Goal: Use online tool/utility: Use online tool/utility

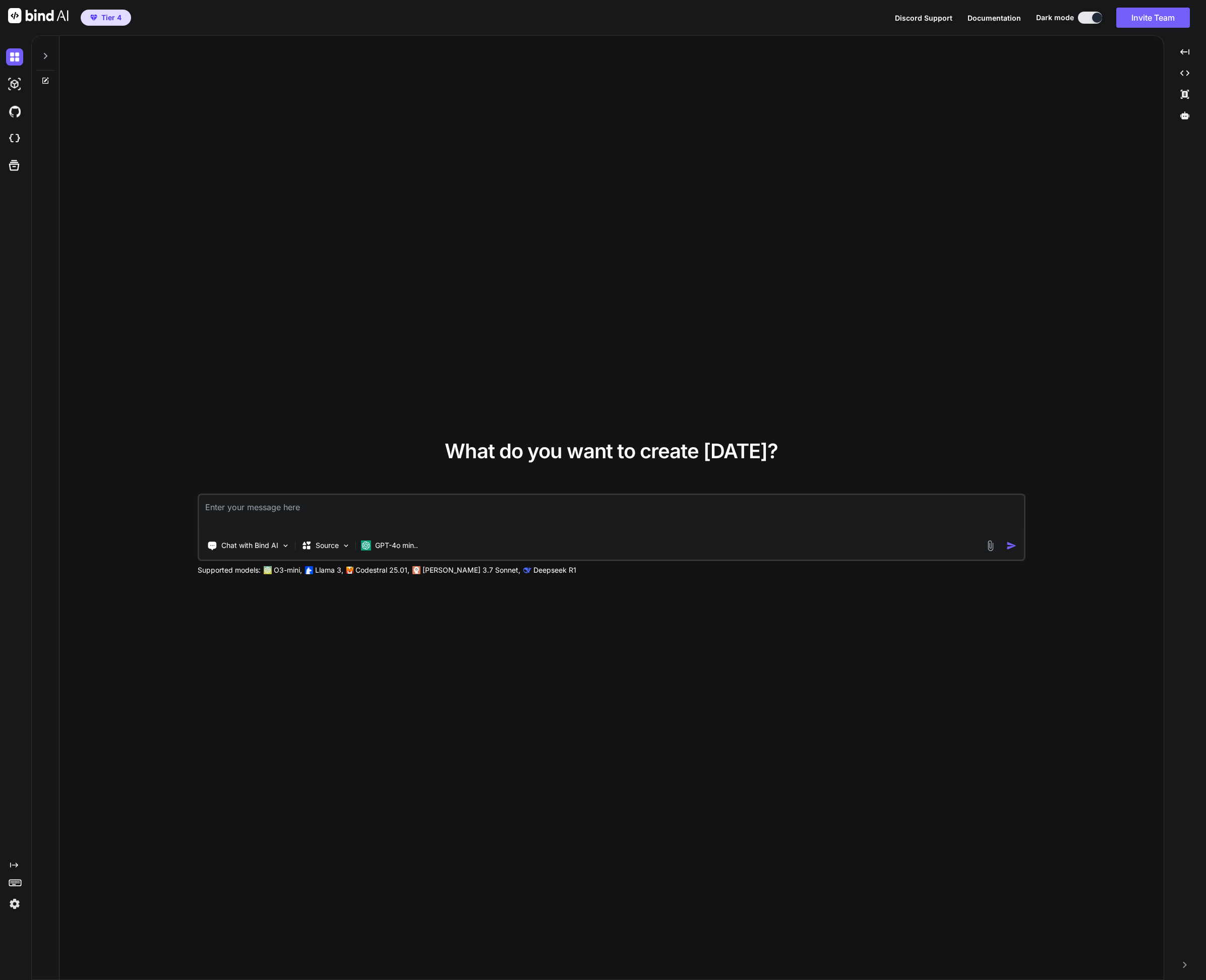
click at [8, 905] on img at bounding box center [15, 904] width 17 height 17
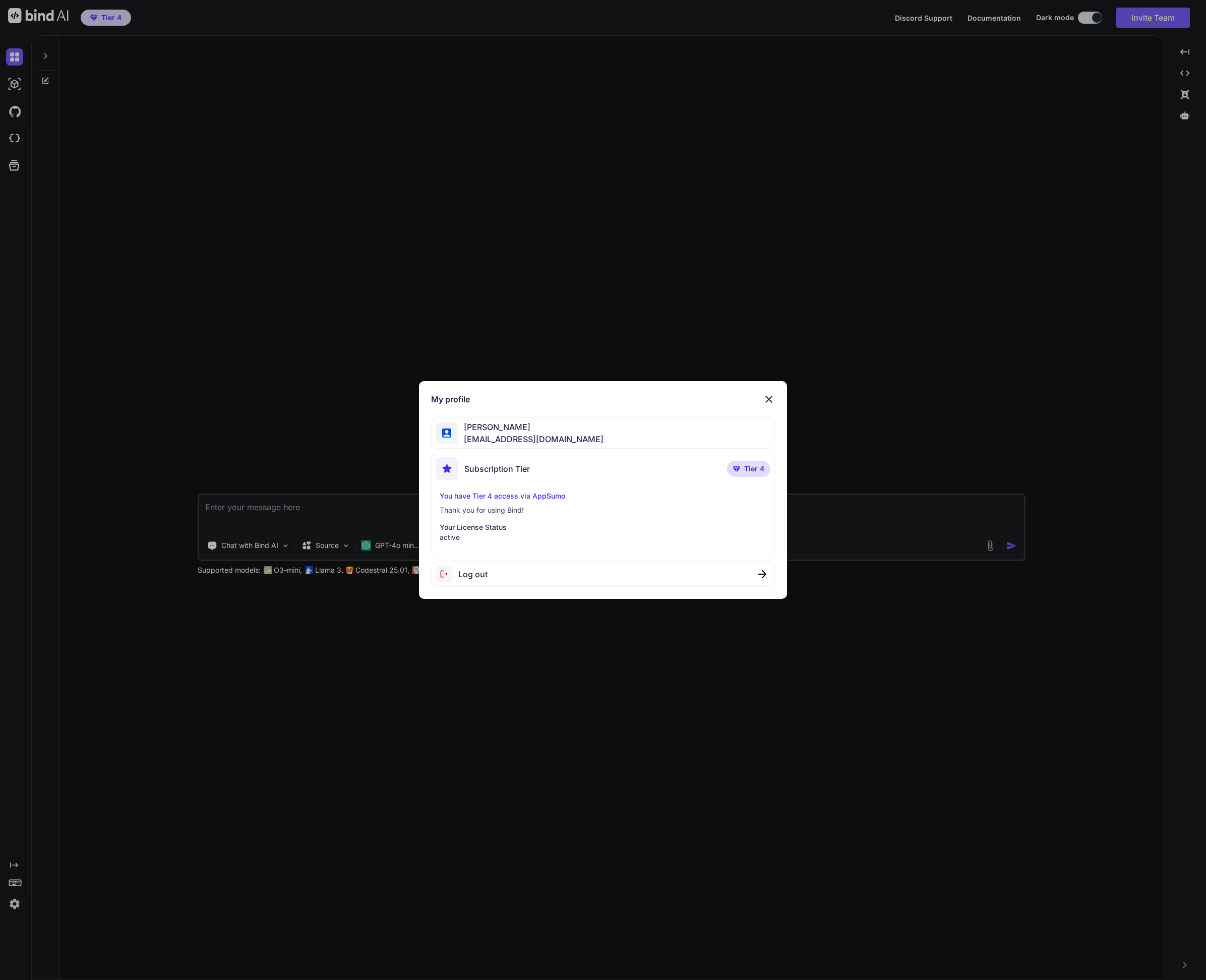
click at [766, 396] on img at bounding box center [768, 399] width 12 height 12
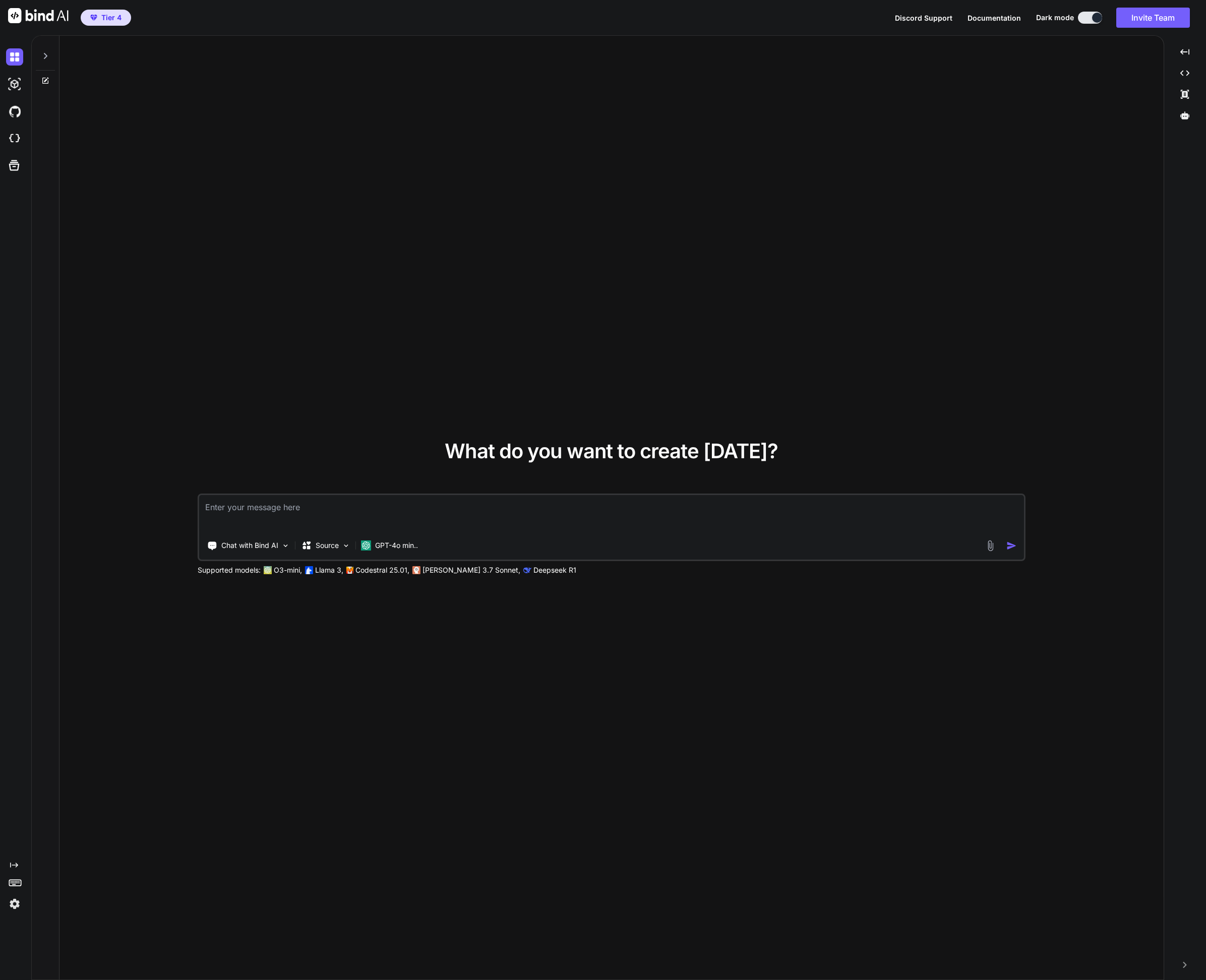
click at [16, 861] on icon "Created with Pixso." at bounding box center [14, 865] width 8 height 8
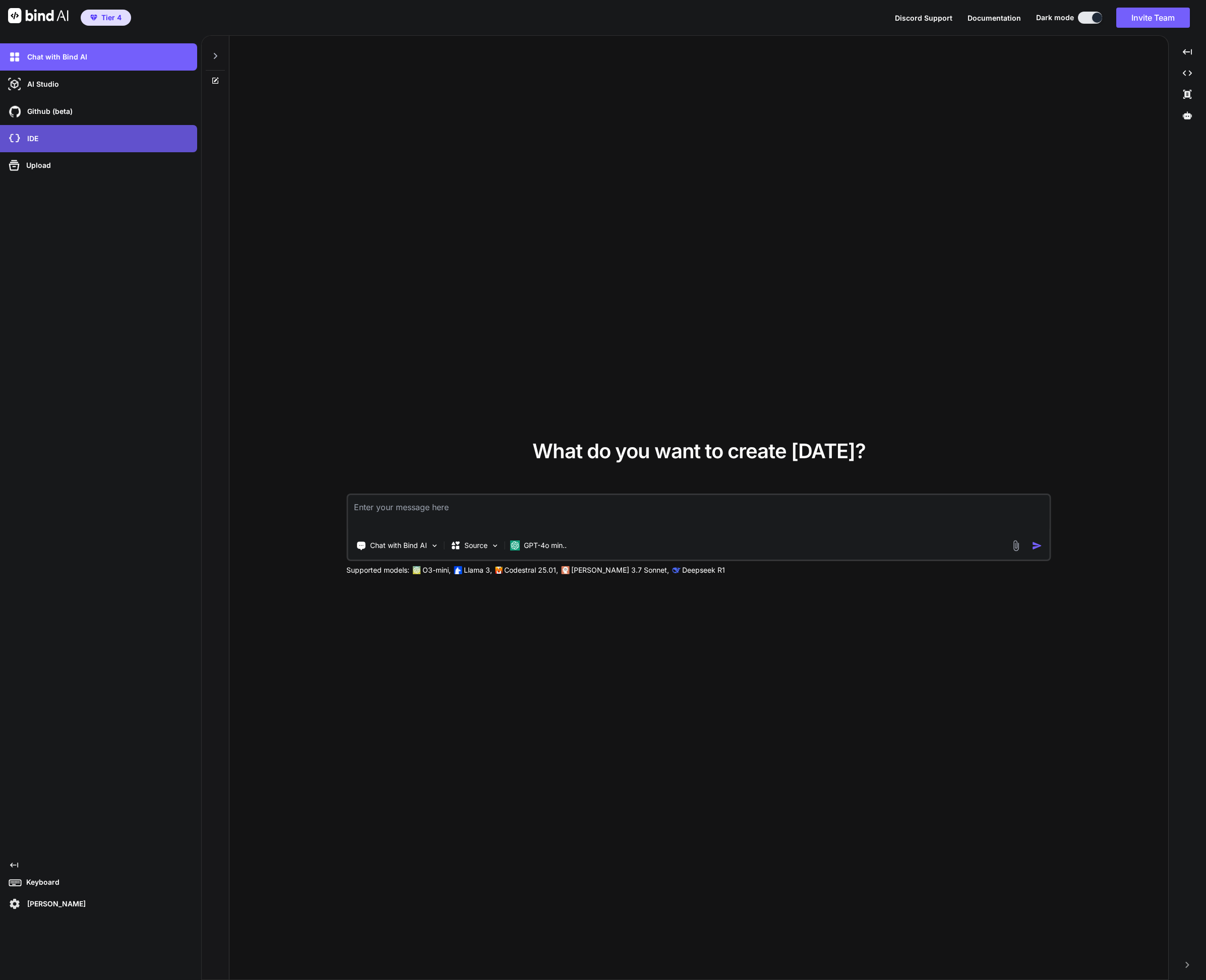
click at [38, 145] on div "IDE" at bounding box center [102, 139] width 191 height 17
type textarea "x"
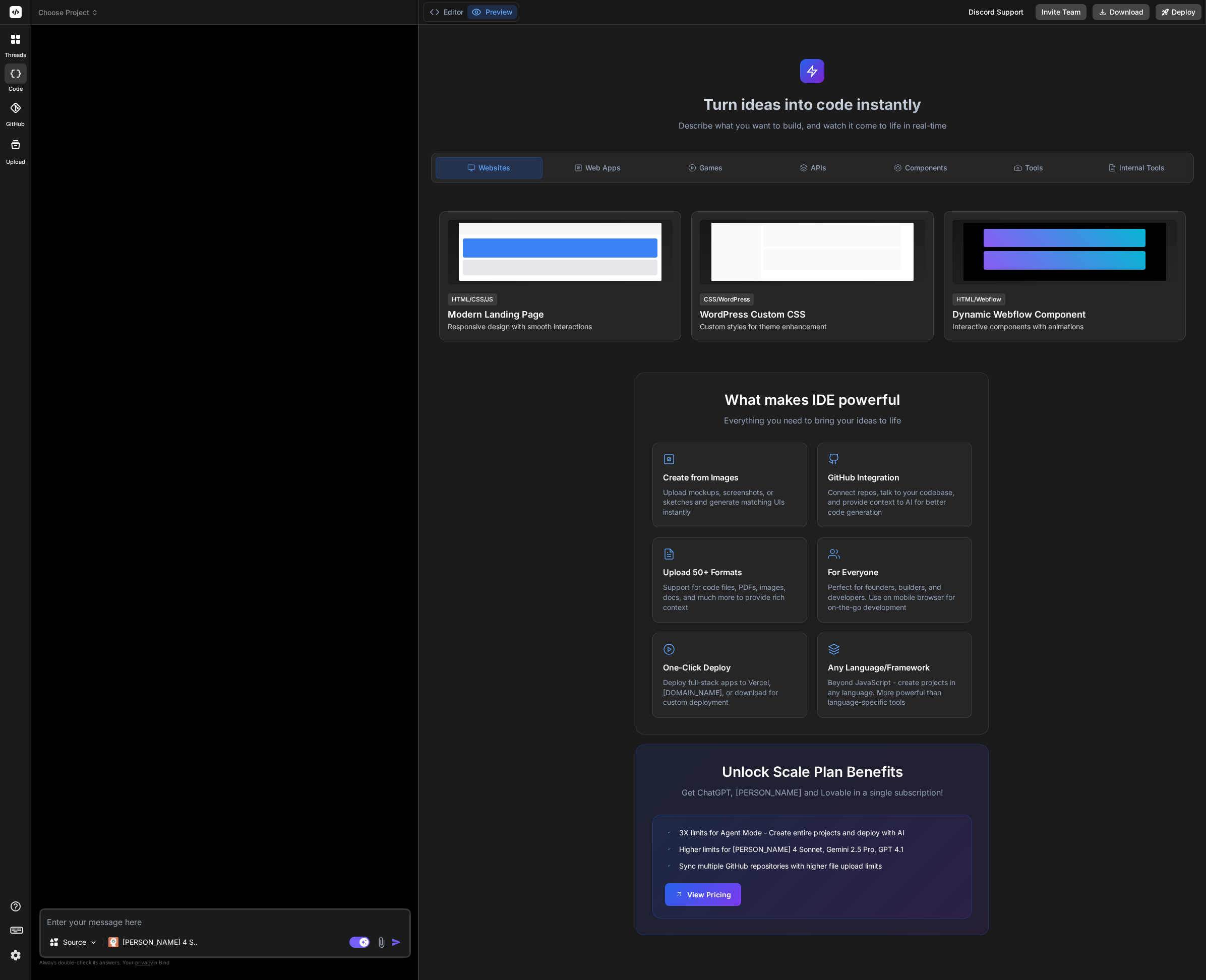
click at [55, 17] on header "Choose Project Created with Pixso." at bounding box center [225, 12] width 388 height 24
click at [83, 10] on span "Choose Project" at bounding box center [68, 13] width 60 height 10
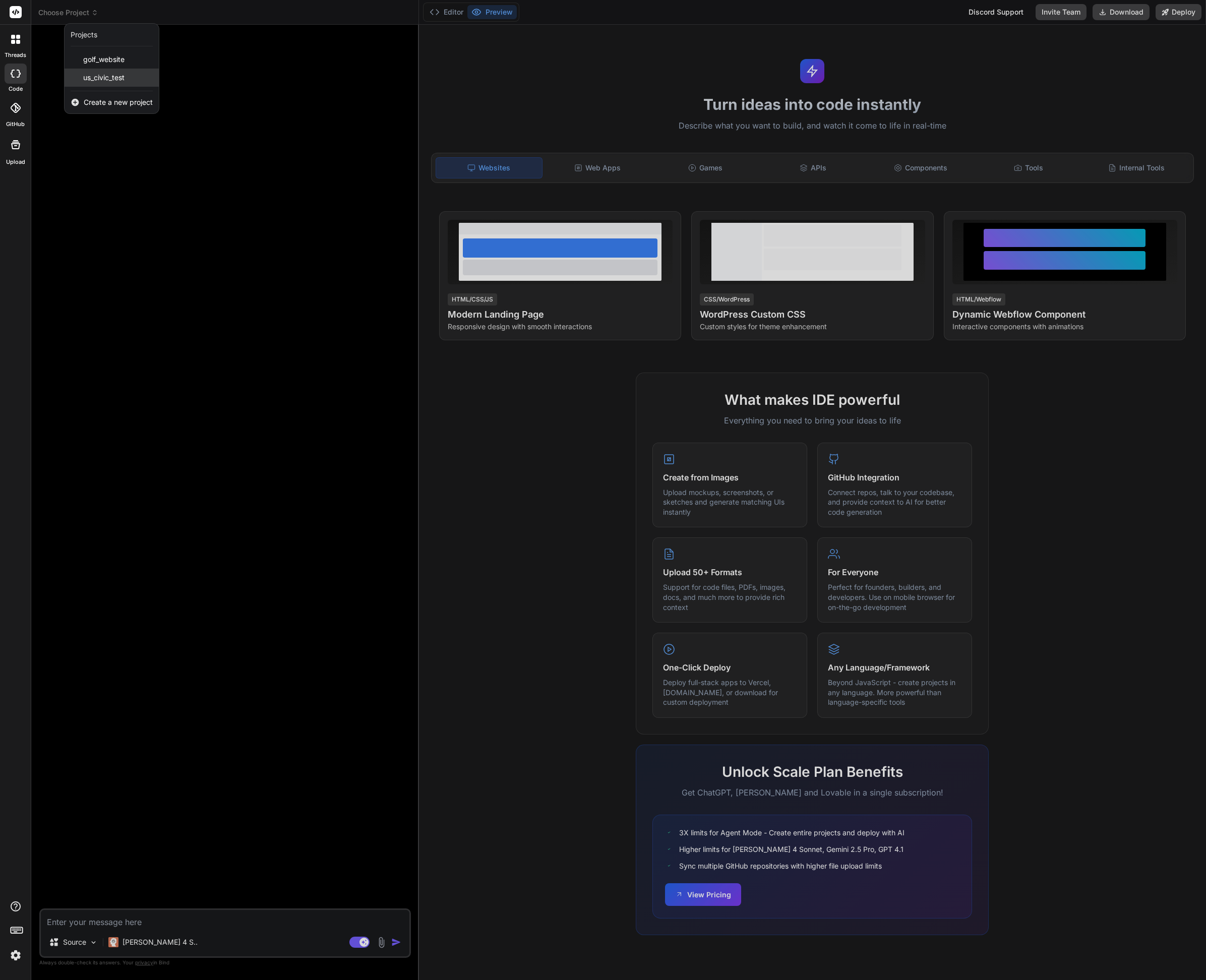
click at [88, 75] on span "us_civic_test" at bounding box center [104, 77] width 41 height 10
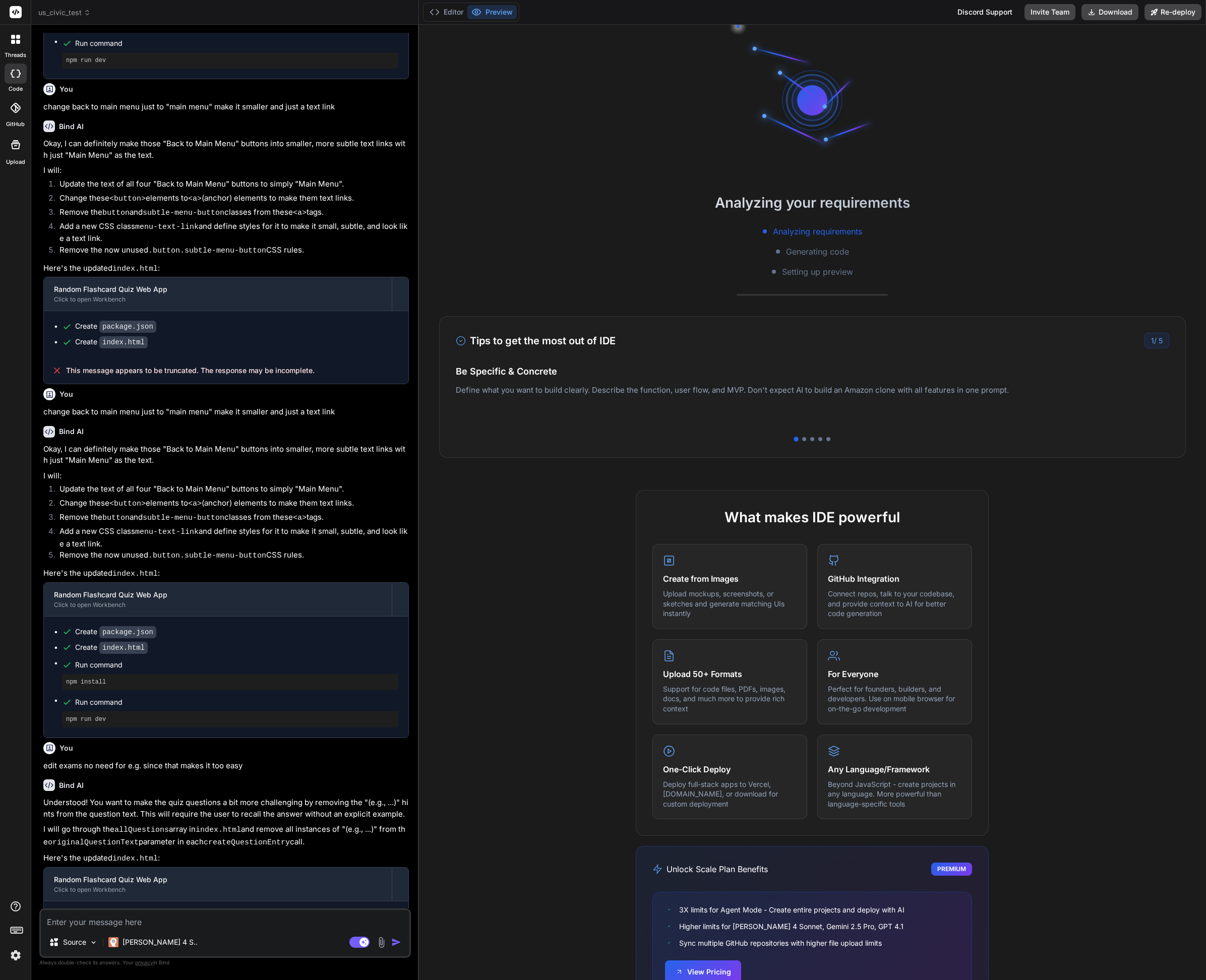
scroll to position [530, 0]
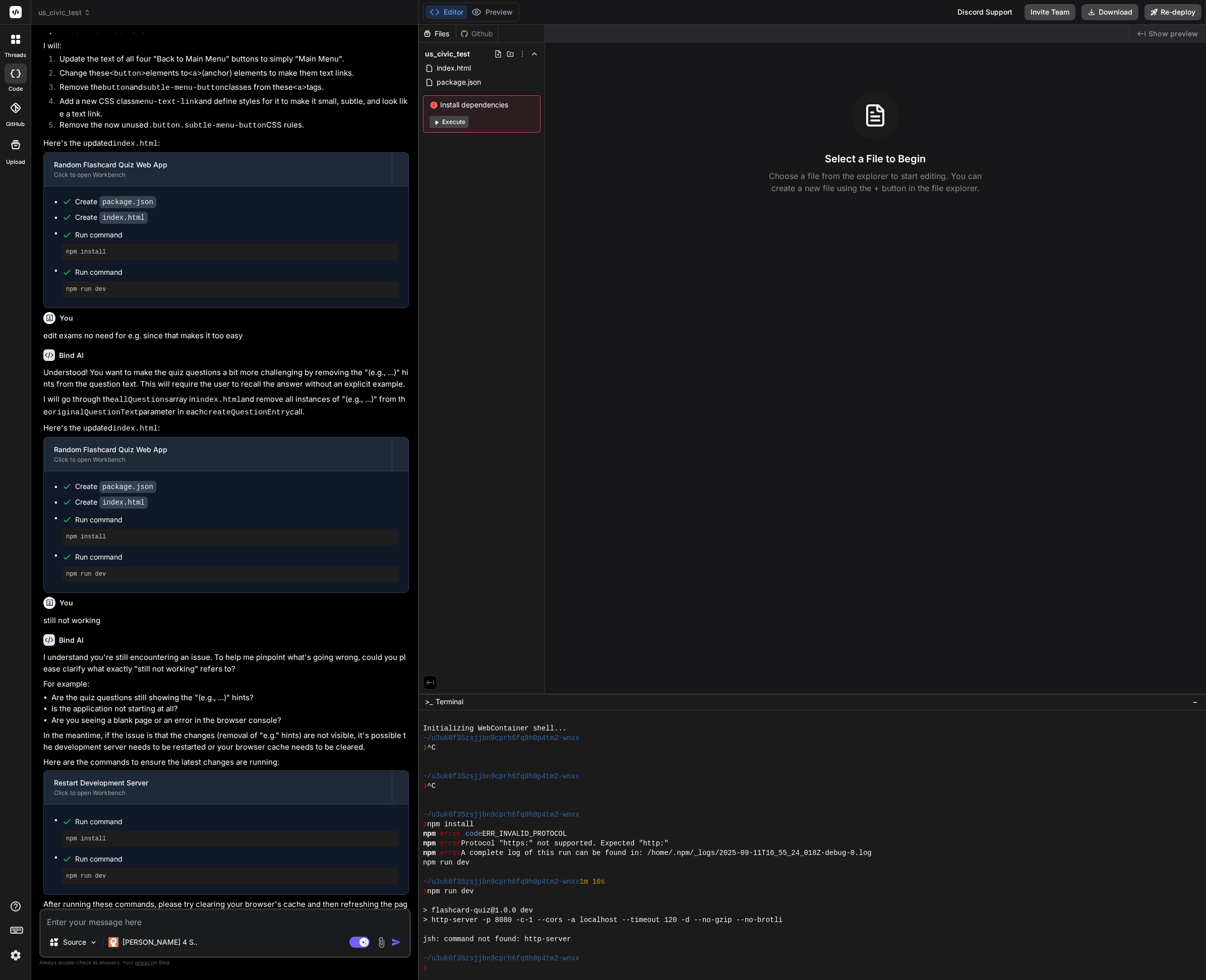
click at [490, 21] on div "Editor Preview Disabled until preview for your project is generated" at bounding box center [471, 12] width 96 height 19
click at [458, 122] on button "Execute" at bounding box center [449, 122] width 39 height 12
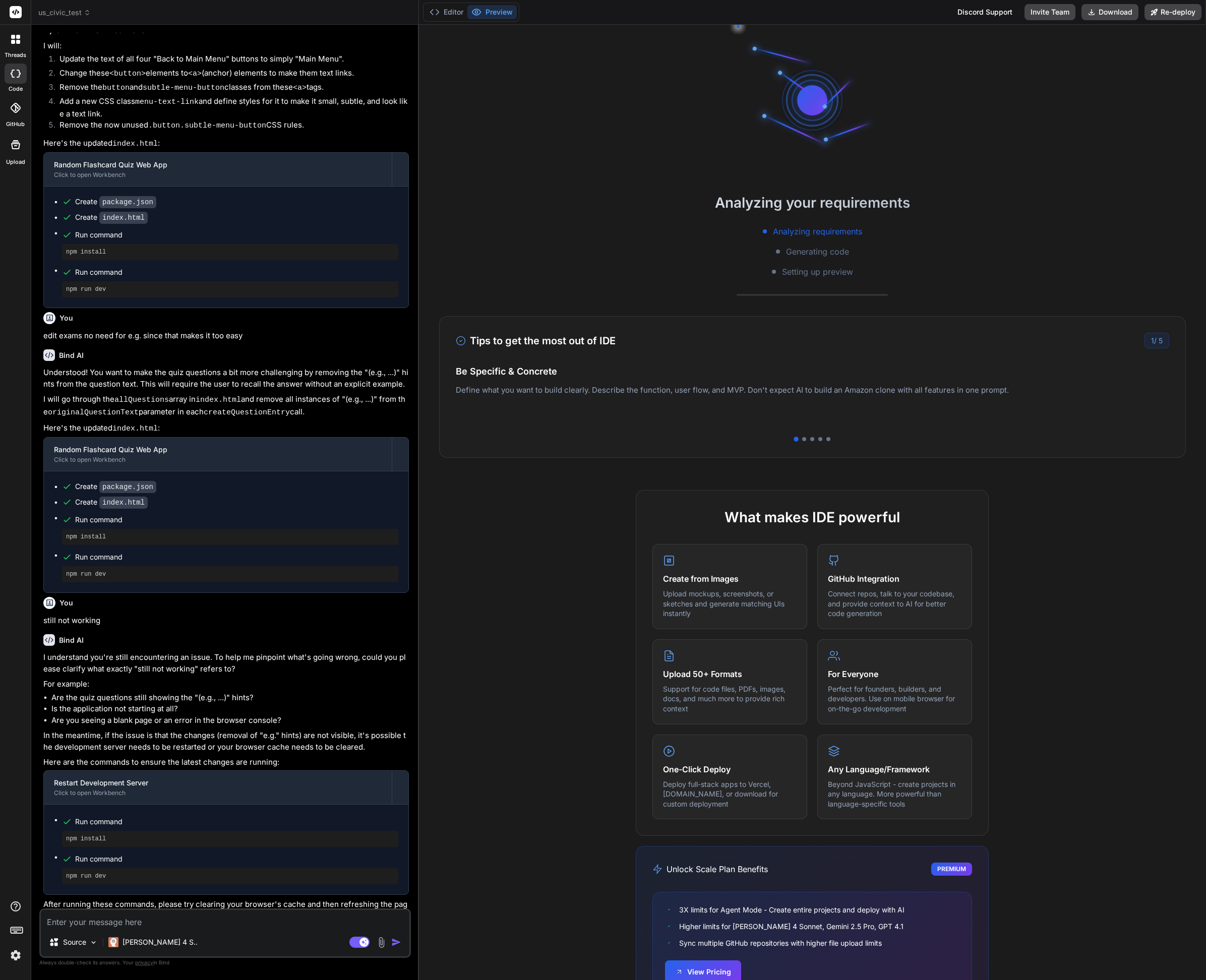
scroll to position [48, 0]
drag, startPoint x: 122, startPoint y: 823, endPoint x: 59, endPoint y: 823, distance: 63.0
click at [59, 823] on ul "Run command npm install Run command npm run dev" at bounding box center [226, 850] width 345 height 70
drag, startPoint x: 126, startPoint y: 858, endPoint x: 56, endPoint y: 861, distance: 70.1
click at [56, 861] on ul "Run command npm install Run command npm run dev" at bounding box center [226, 850] width 345 height 70
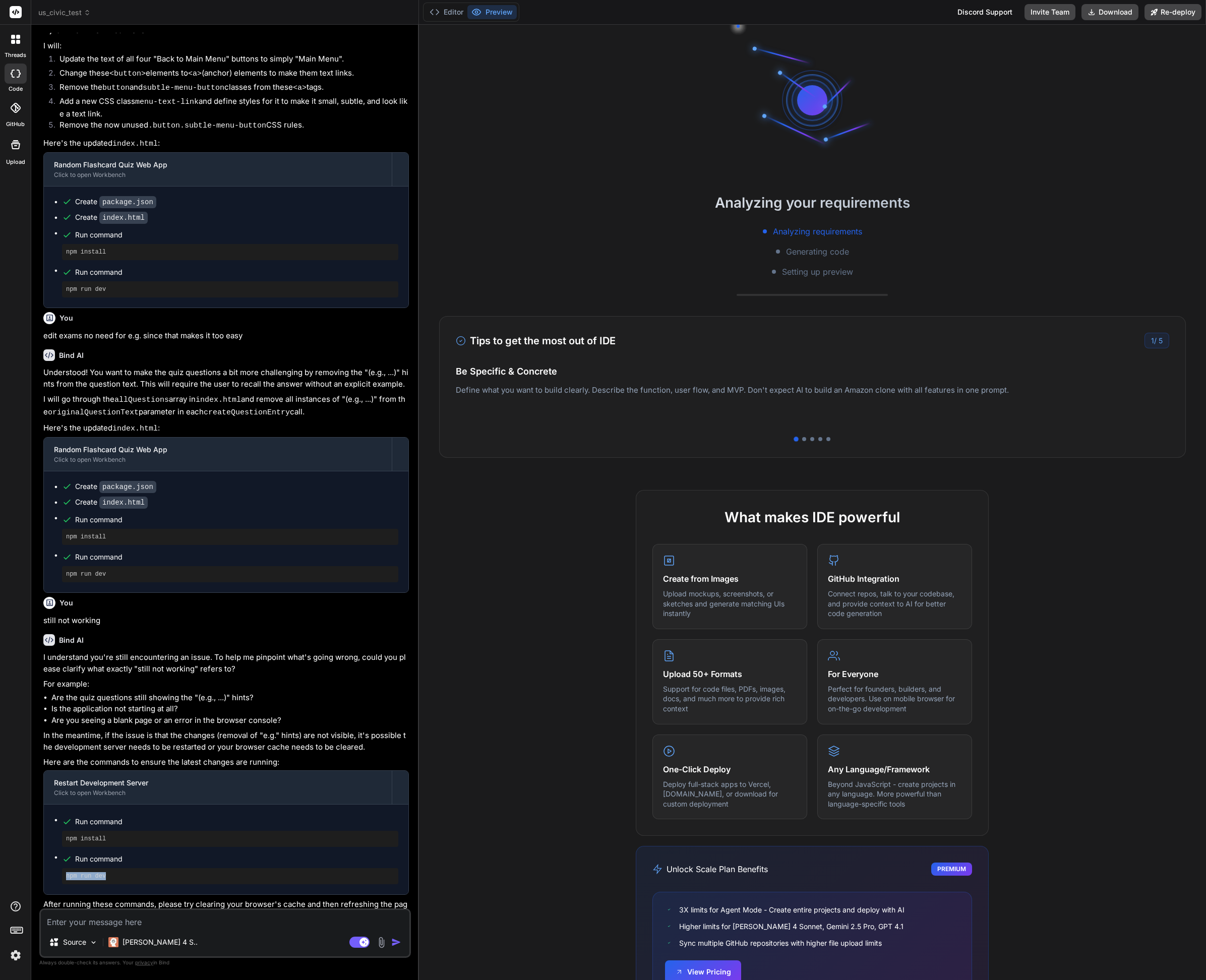
copy pre "npm run dev"
click at [134, 925] on textarea at bounding box center [225, 919] width 368 height 18
click at [362, 943] on rect at bounding box center [364, 942] width 9 height 9
click at [174, 922] on textarea at bounding box center [225, 919] width 368 height 18
paste textarea "npm run dev"
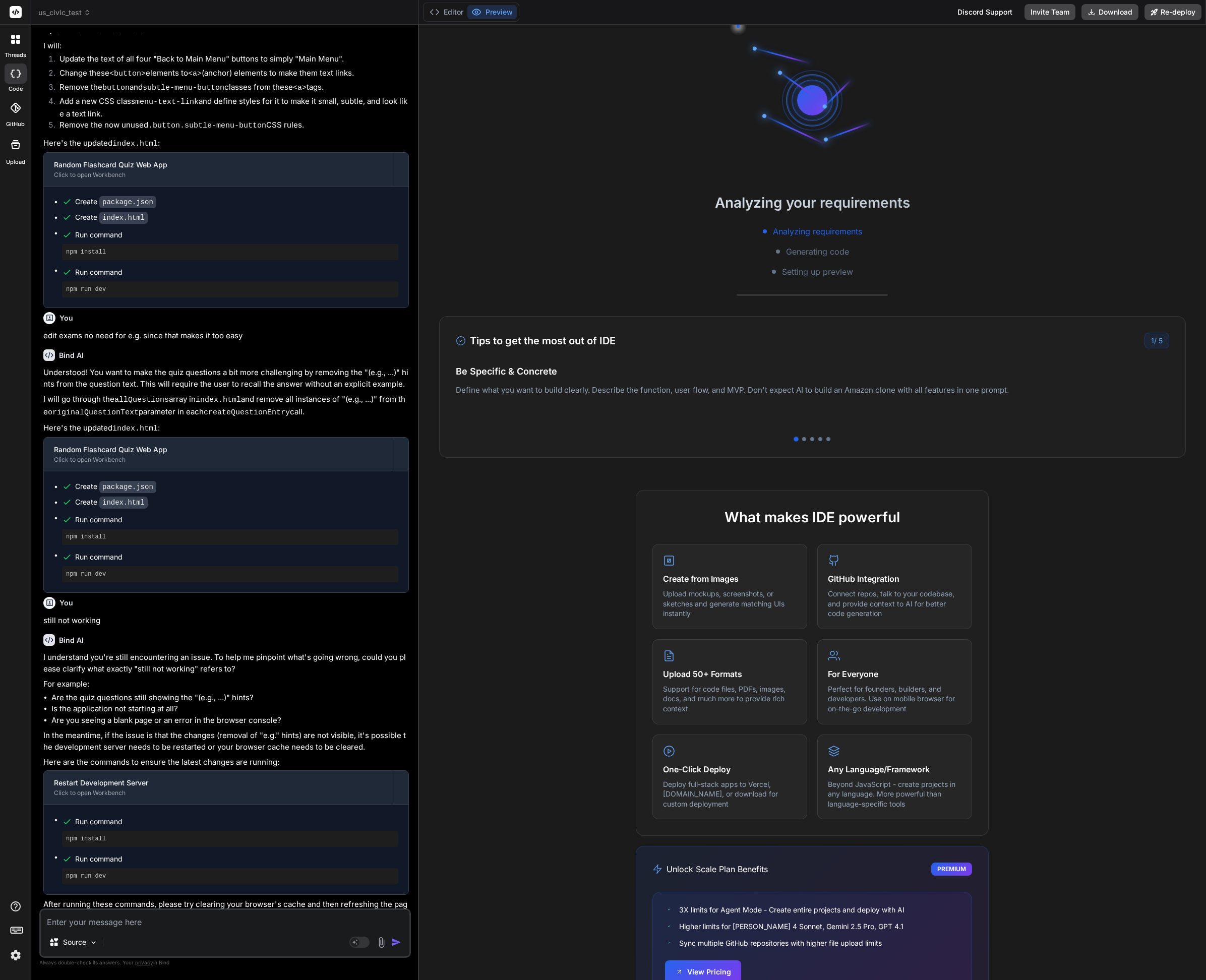
type textarea "x"
type textarea "npm run dev"
type textarea "x"
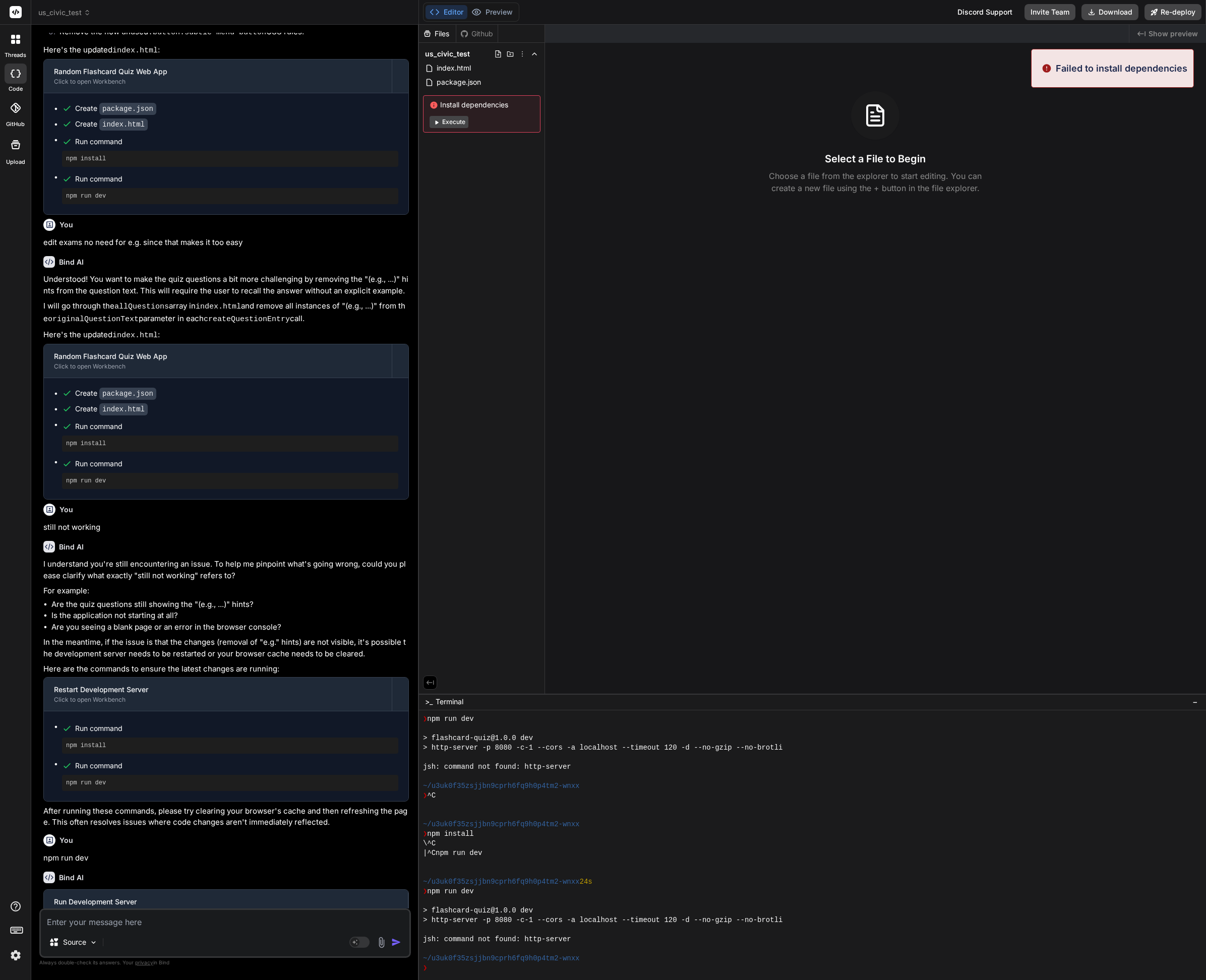
scroll to position [172, 0]
click at [450, 120] on button "Execute" at bounding box center [449, 122] width 39 height 12
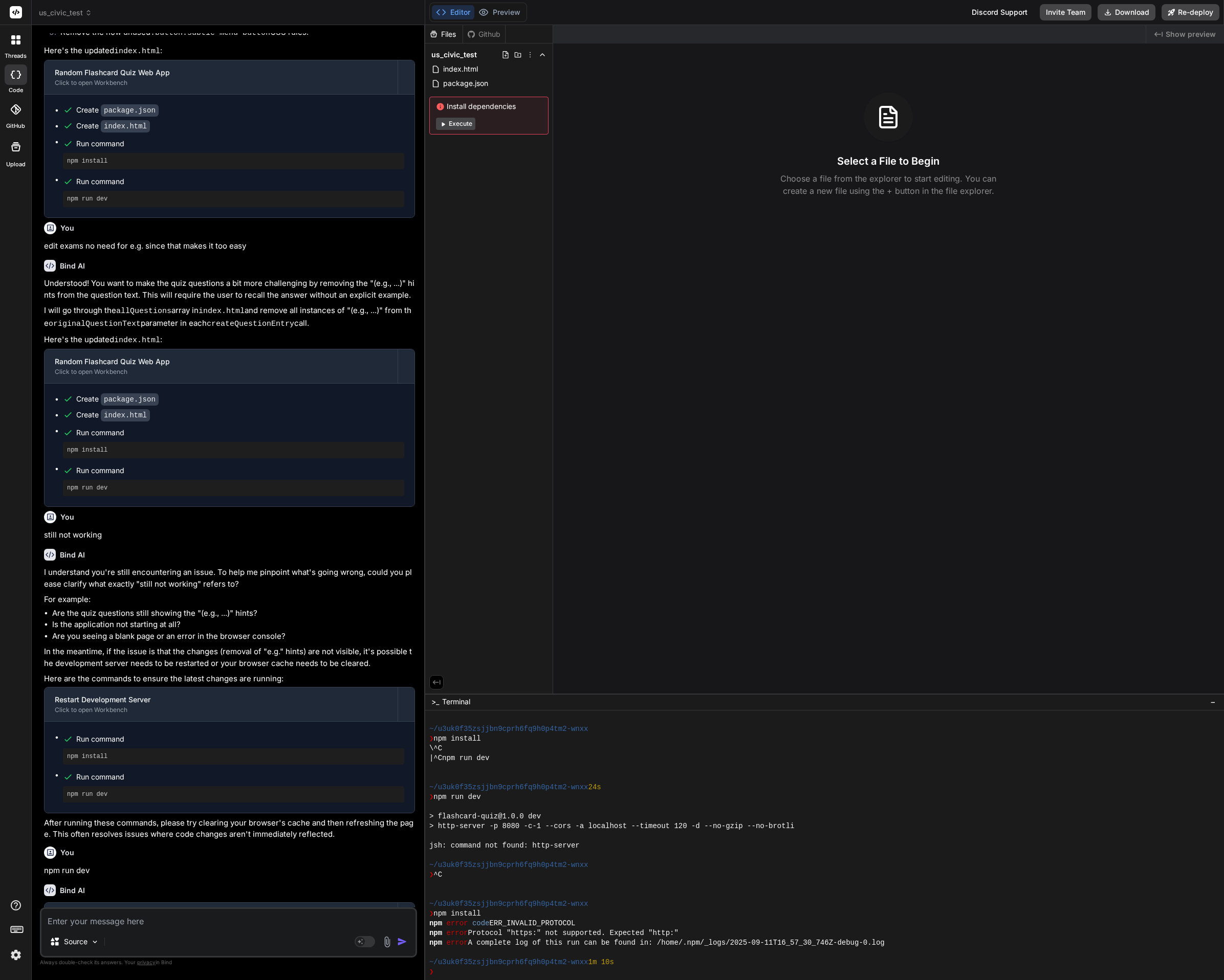
scroll to position [282, 0]
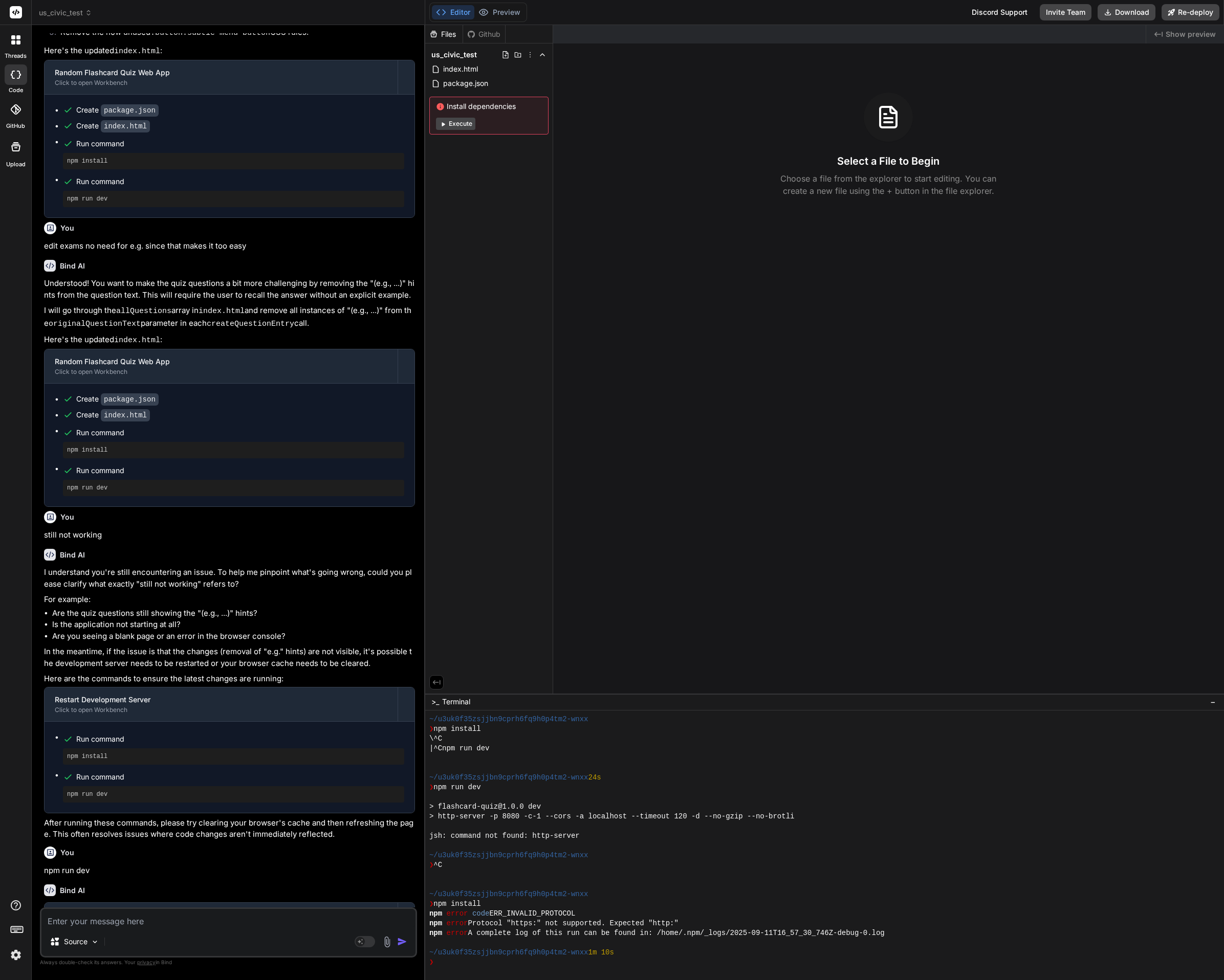
click at [470, 120] on button "Execute" at bounding box center [456, 124] width 39 height 12
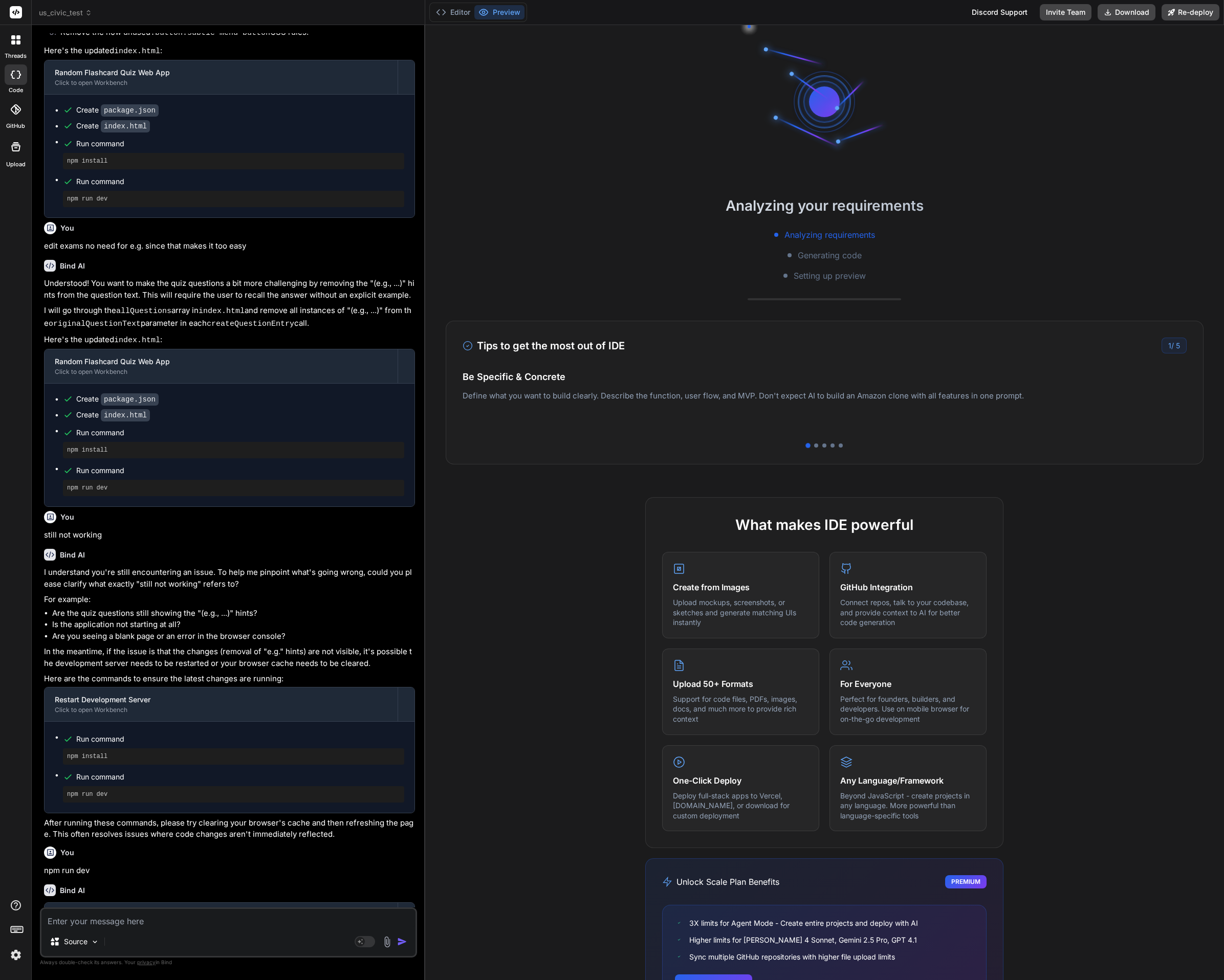
scroll to position [379, 0]
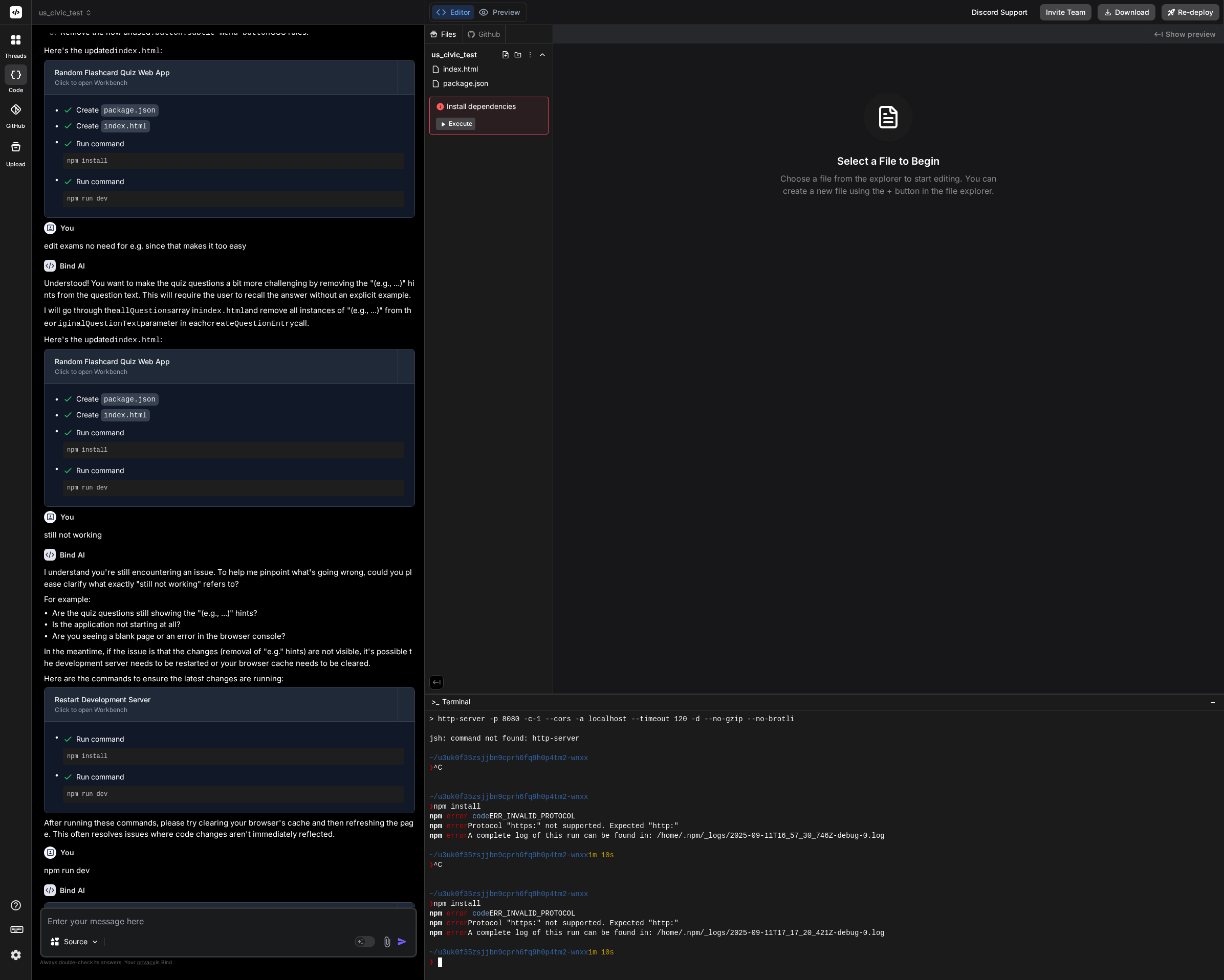
click at [490, 962] on div "❯" at bounding box center [820, 962] width 781 height 10
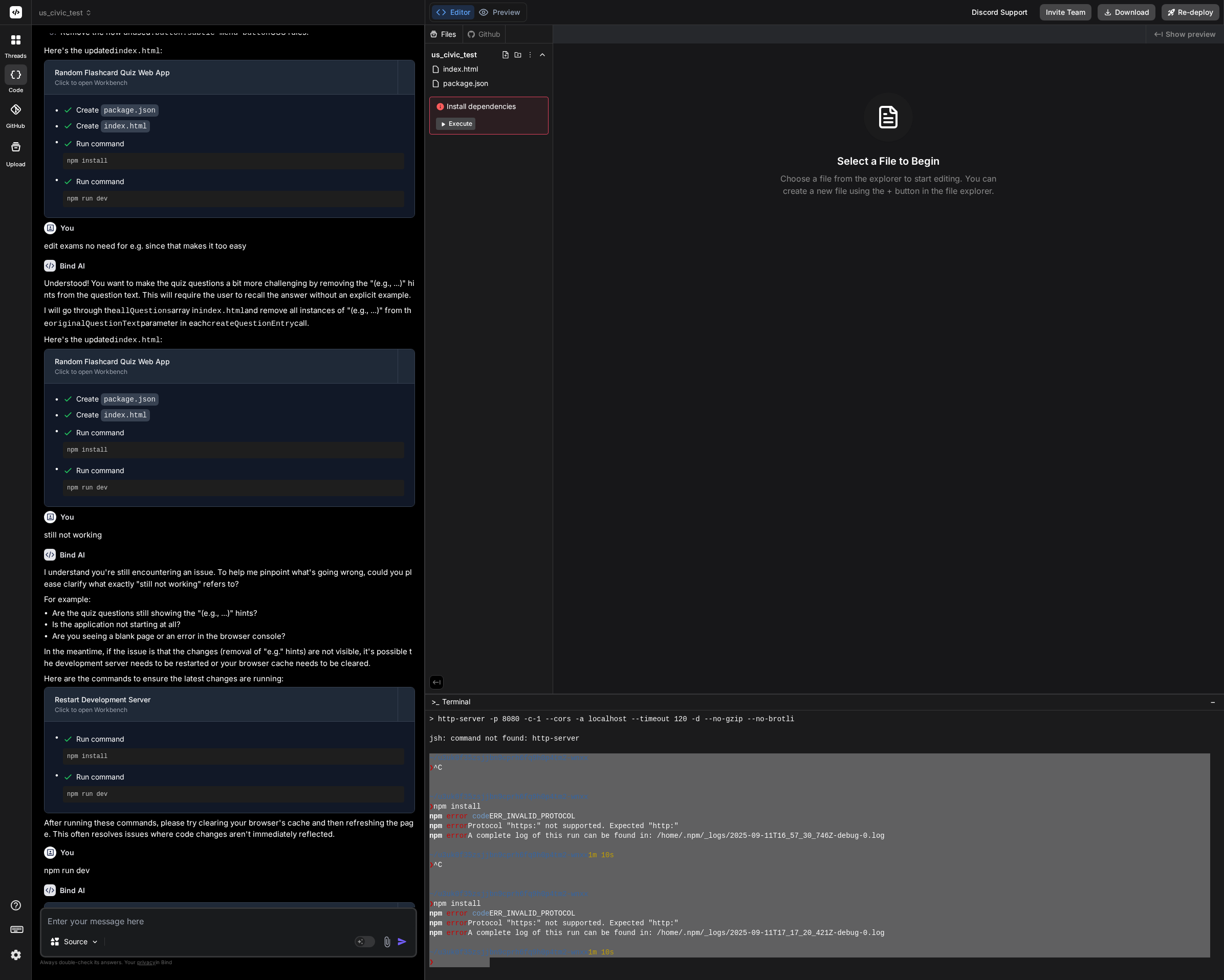
drag, startPoint x: 479, startPoint y: 940, endPoint x: 420, endPoint y: 763, distance: 186.6
click at [420, 763] on div "us_civic_test Created with Pixso. Bind AI Web Search Created with Pixso. Code G…" at bounding box center [628, 490] width 1193 height 980
click at [108, 917] on textarea at bounding box center [229, 918] width 374 height 18
type textarea "x"
type textarea "f"
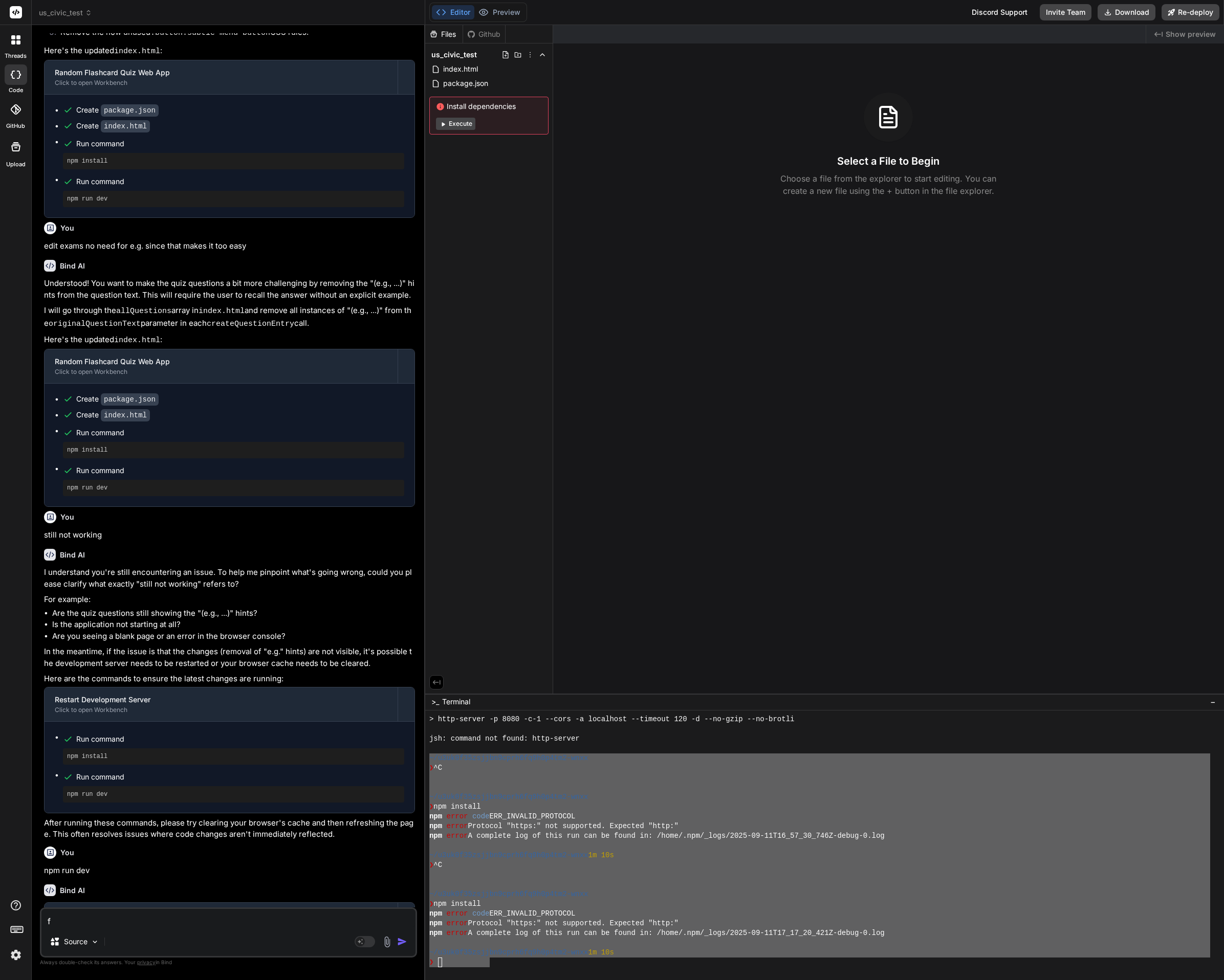
type textarea "x"
type textarea "fi"
type textarea "x"
type textarea "fix"
type textarea "x"
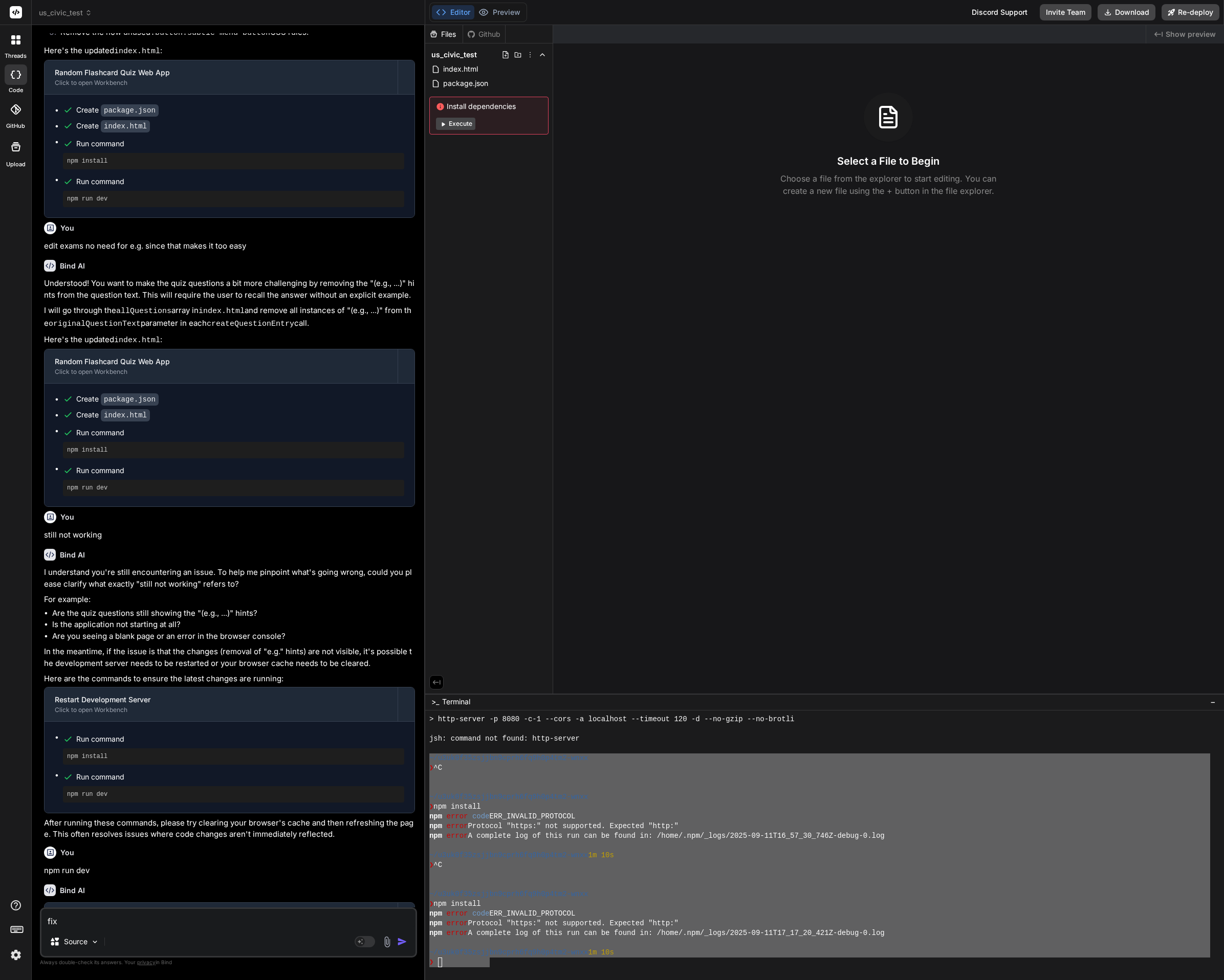
type textarea "fix"
type textarea "x"
type textarea "fix a"
type textarea "x"
type textarea "fix"
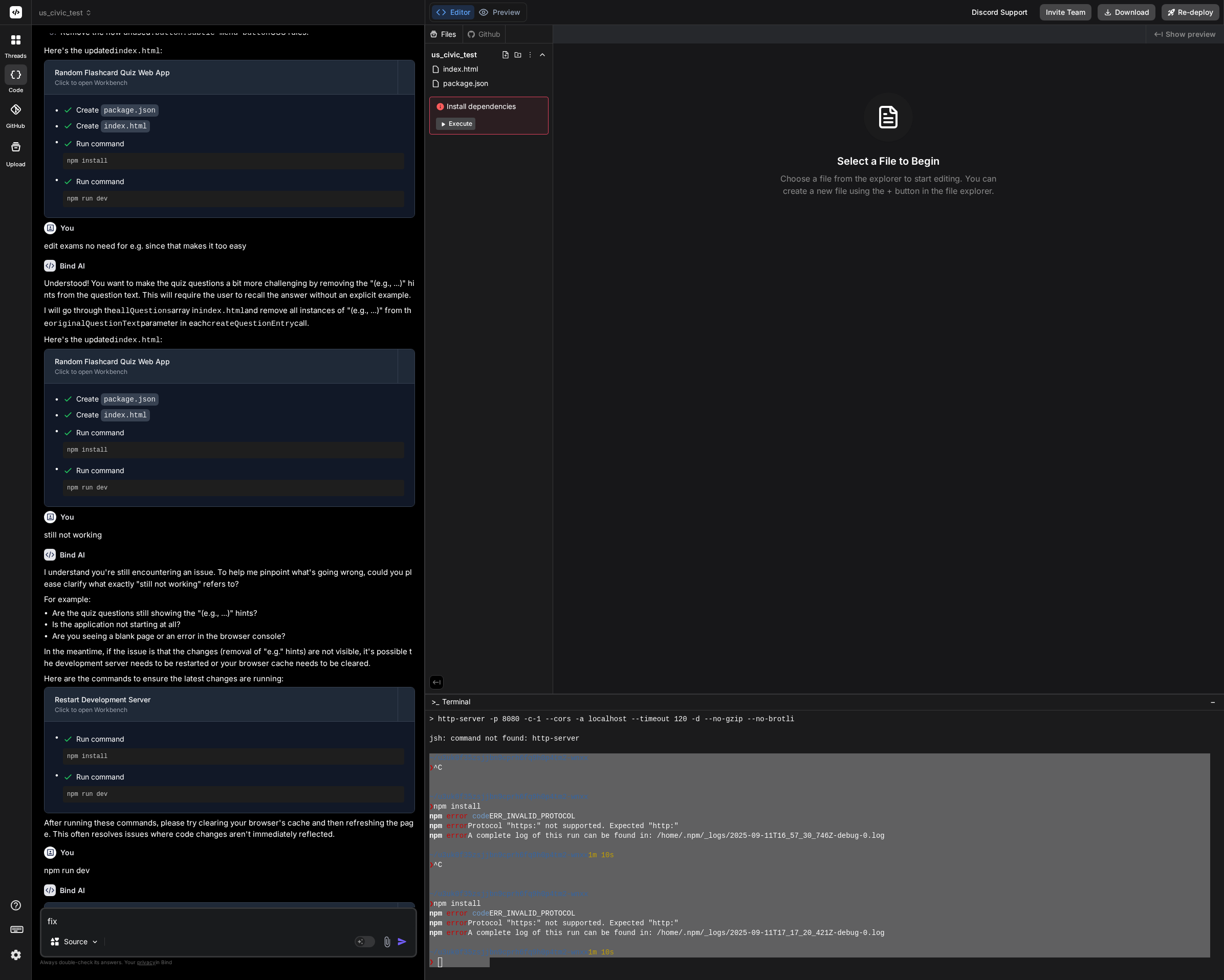
type textarea "x"
type textarea "fix e"
type textarea "x"
type textarea "fix ee"
type textarea "x"
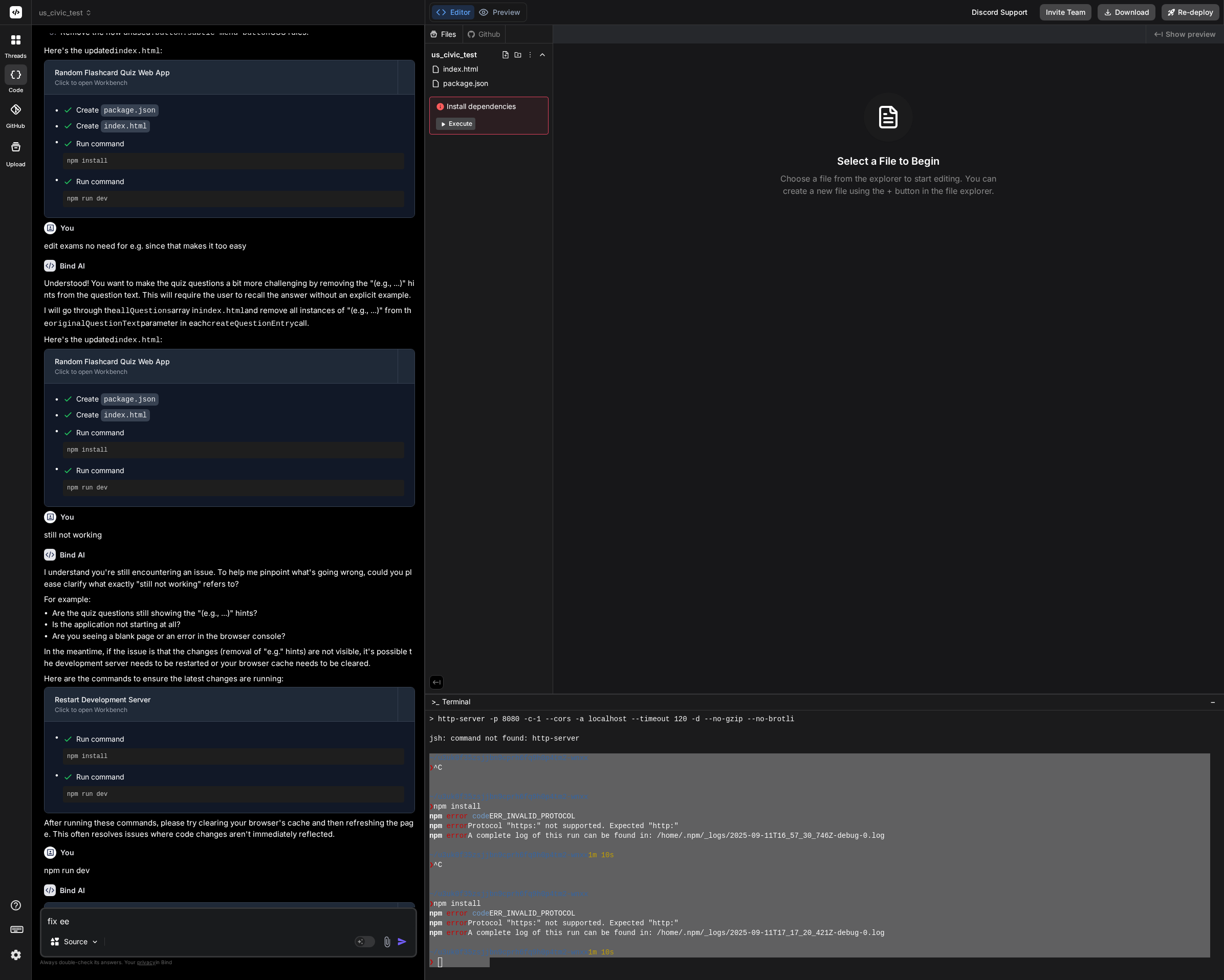
type textarea "fix e"
type textarea "x"
type textarea "fix er"
type textarea "x"
type textarea "fix err"
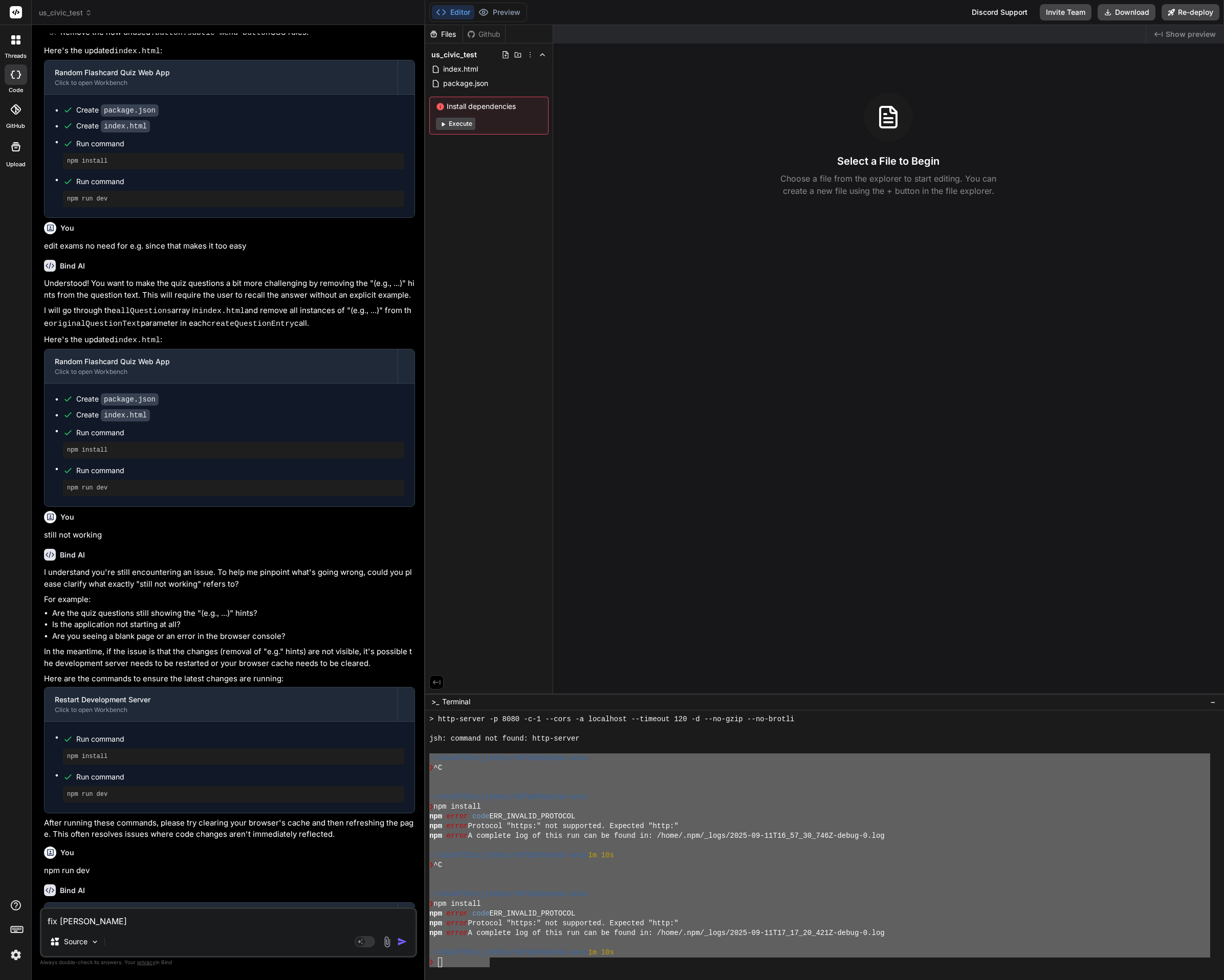
type textarea "x"
type textarea "fix erro"
type textarea "x"
type textarea "fix error"
type textarea "x"
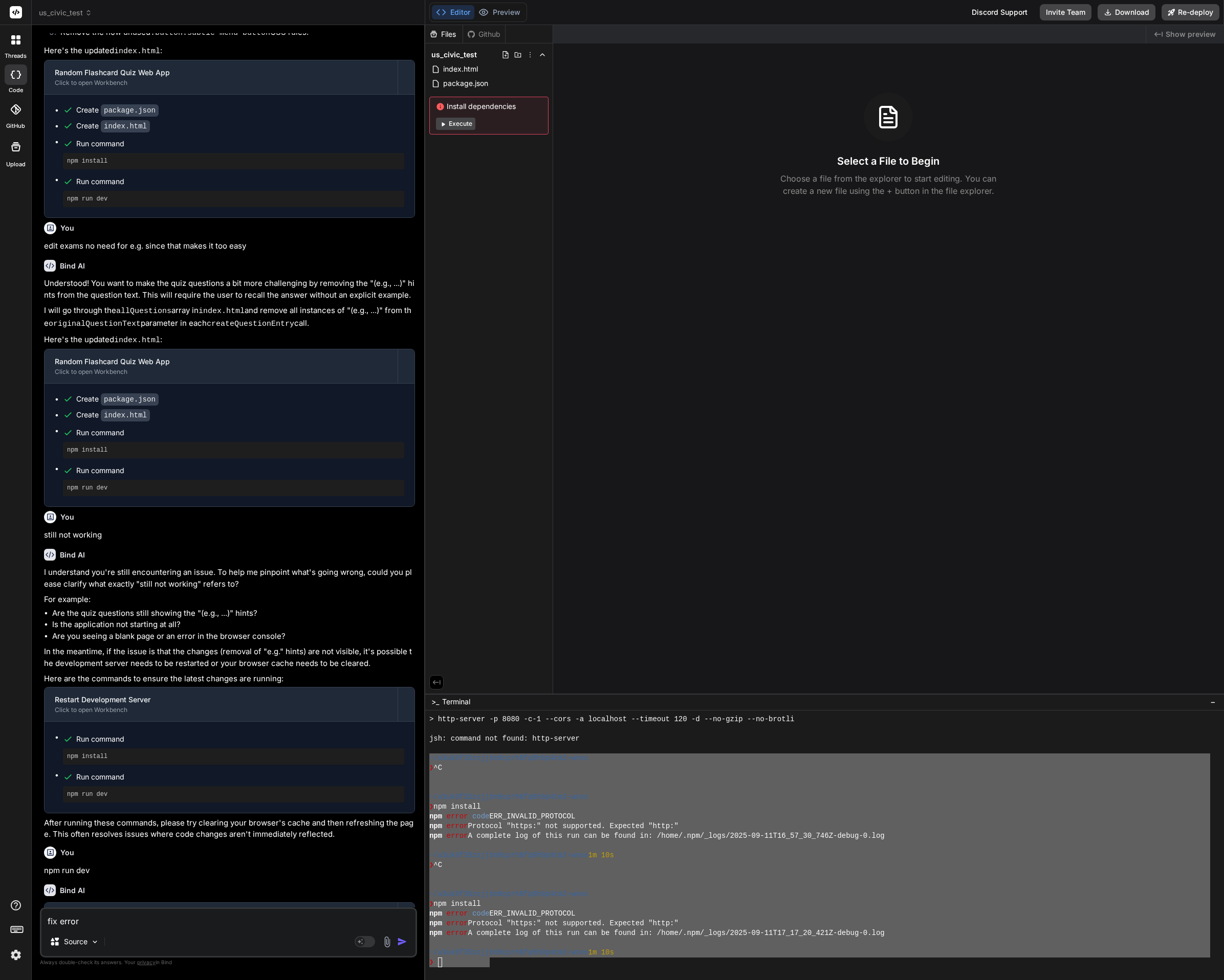
type textarea "fix errors"
type textarea "x"
type textarea "fix errors"
paste textarea "~/u3uk0f35zsjjbn9cprh6fq9h0p4tm2-wnxx ❯ ^C ~/u3uk0f35zsjjbn9cprh6fq9h0p4tm2-wnx…"
type textarea "x"
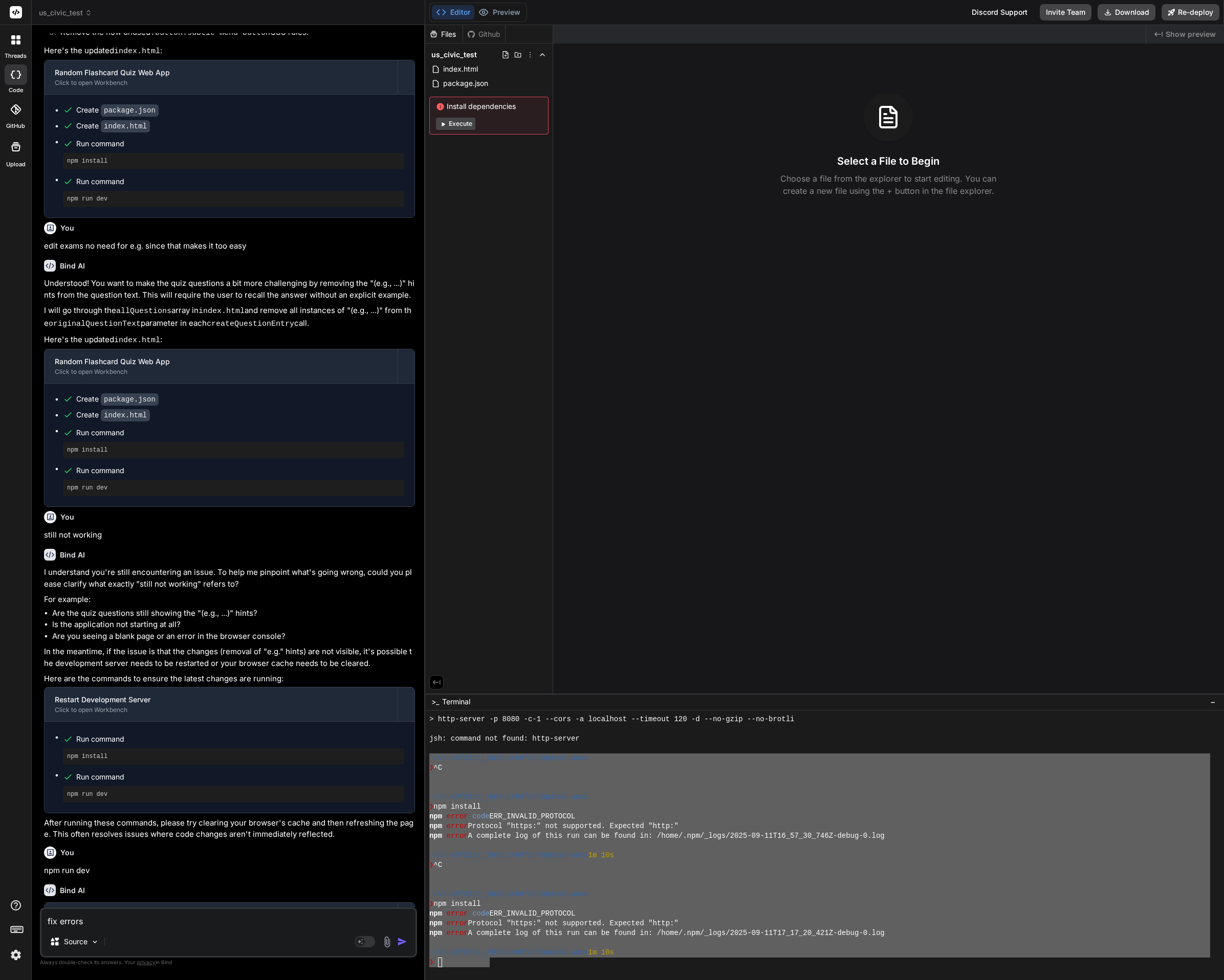
type textarea "fix errors ~/u3uk0f35zsjjbn9cprh6fq9h0p4tm2-wnxx ❯ ^C ~/u3uk0f35zsjjbn9cprh6fq9…"
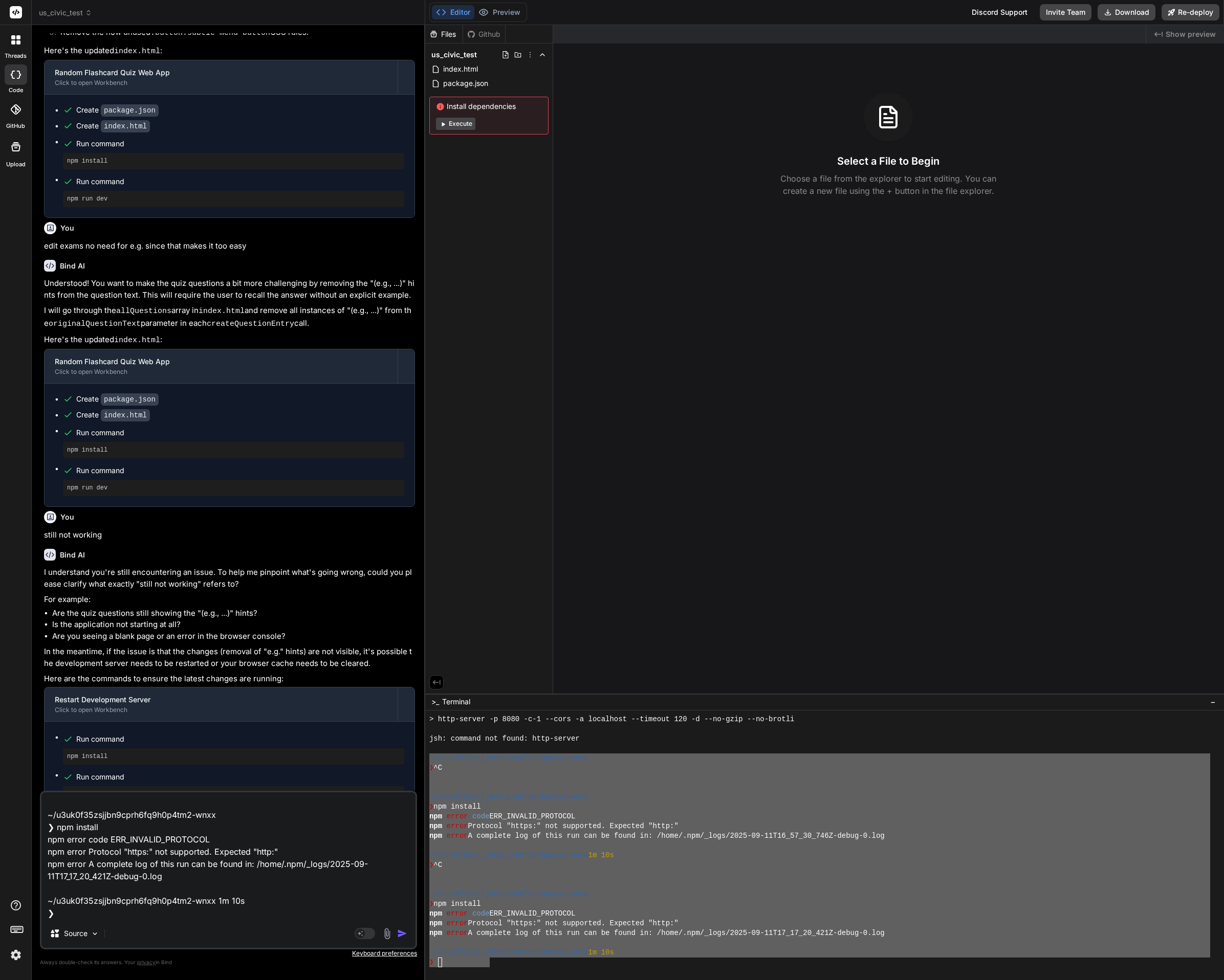
type textarea "x"
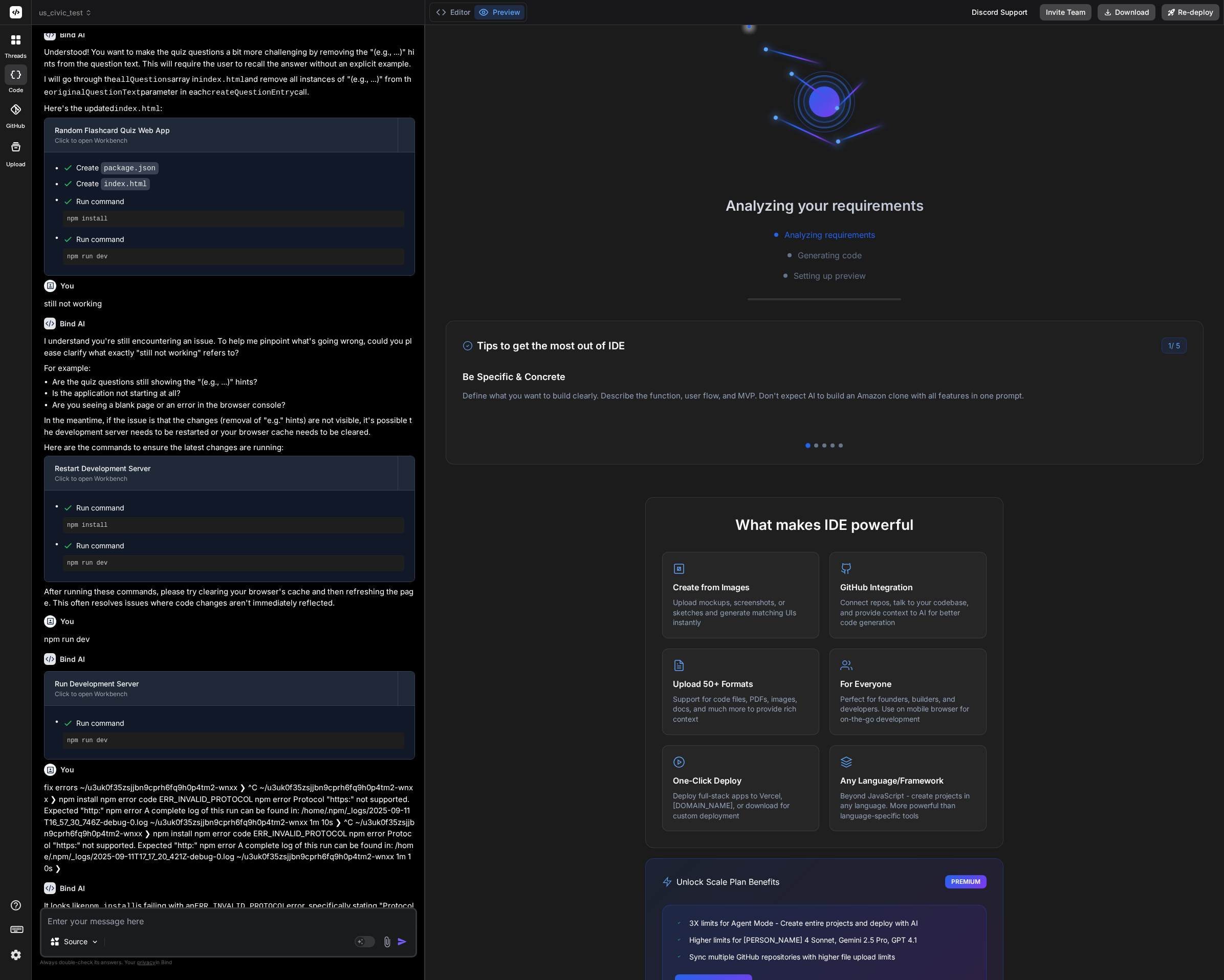
scroll to position [496, 0]
type textarea "x"
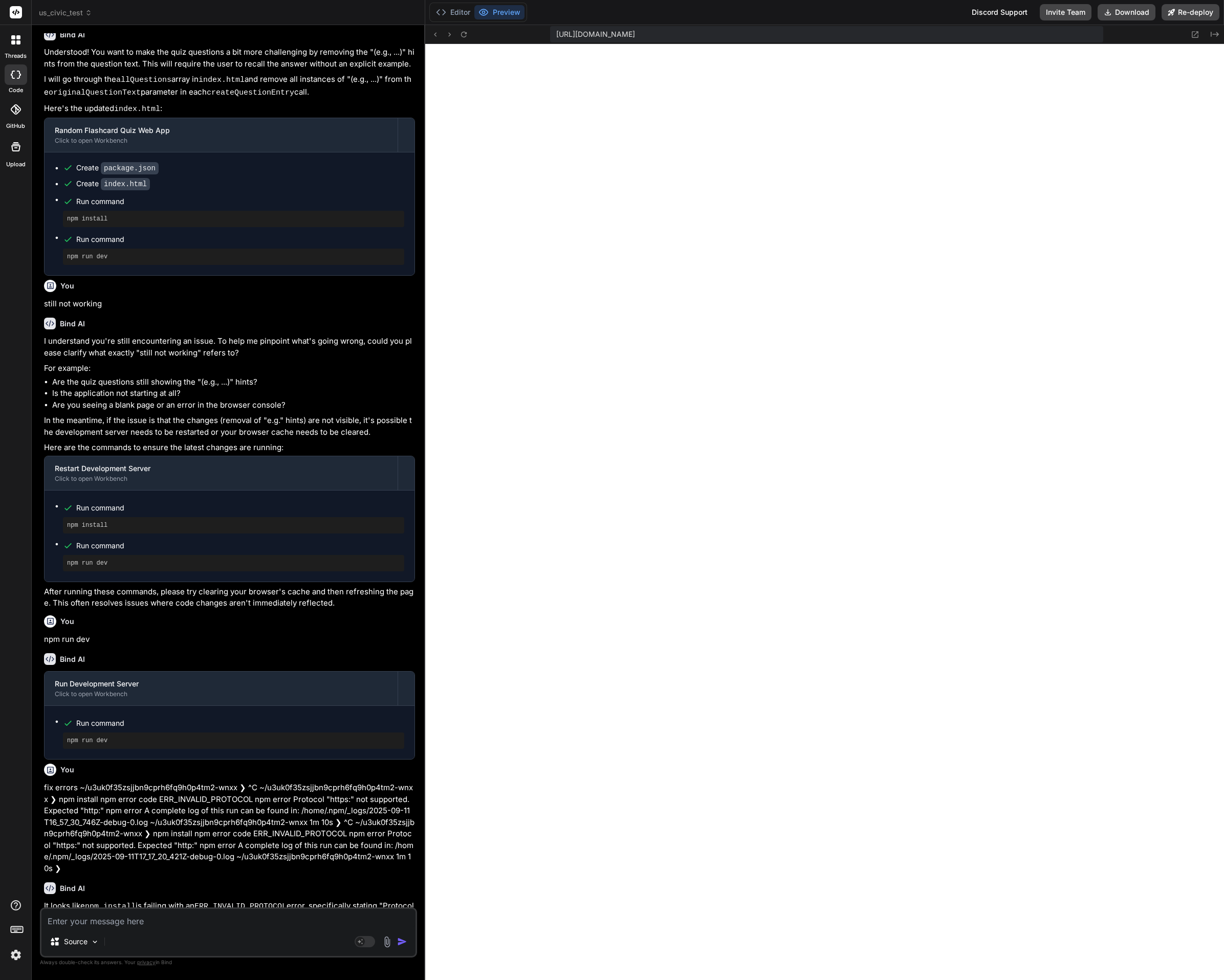
scroll to position [836, 0]
